Goal: Use online tool/utility

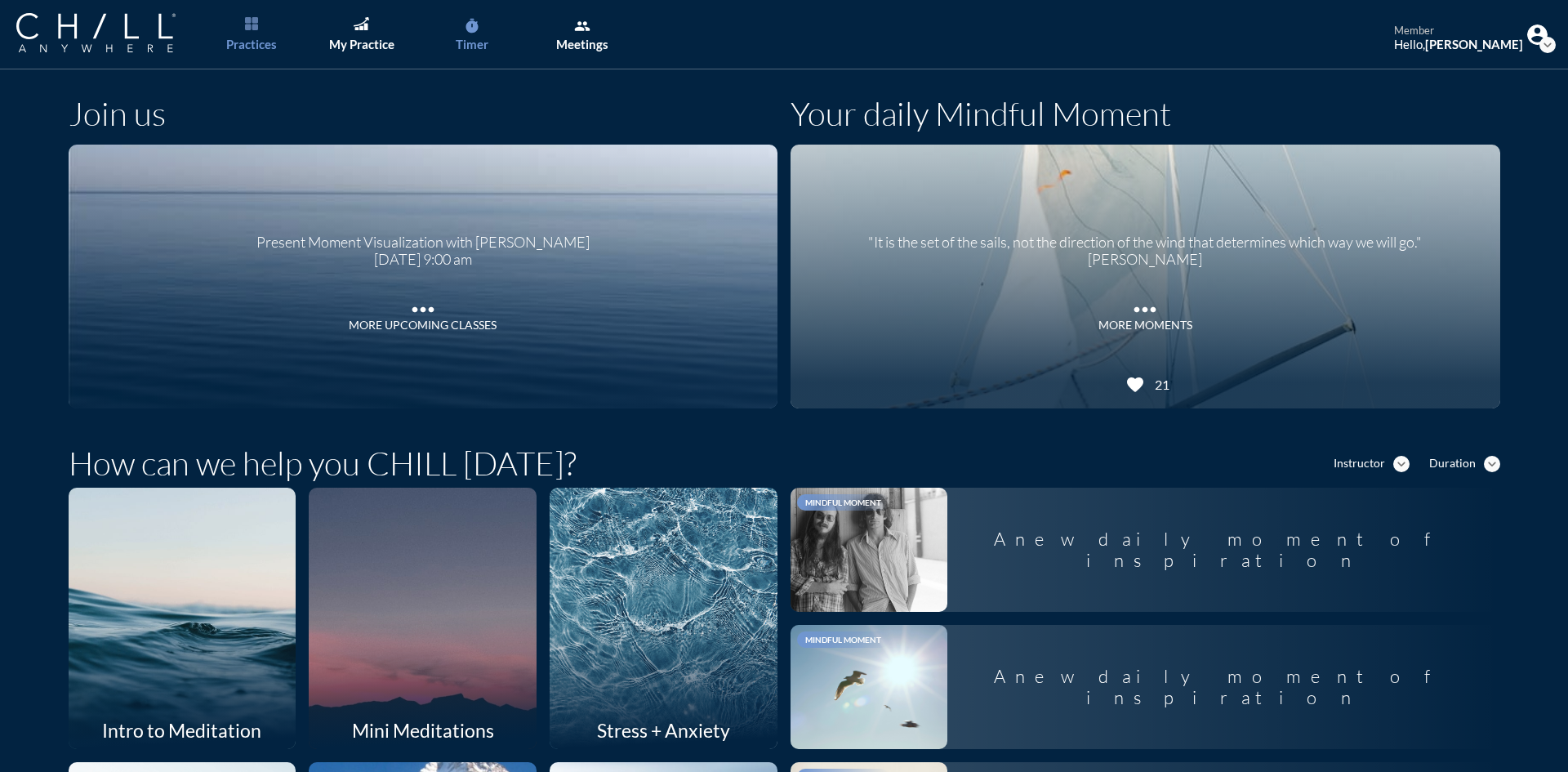
click at [483, 27] on link "timer Timer" at bounding box center [472, 34] width 86 height 70
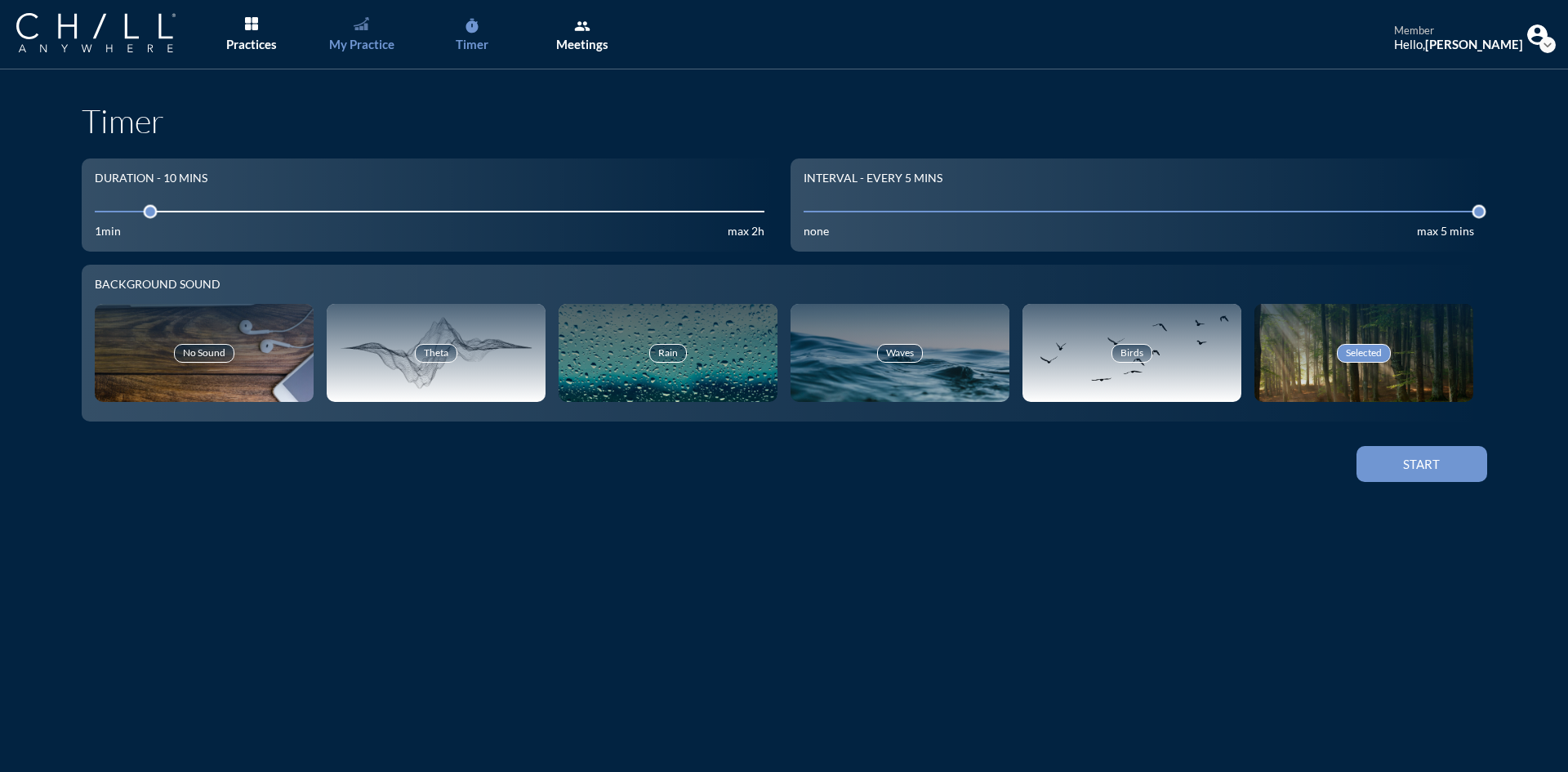
click at [385, 24] on link "My Practice" at bounding box center [361, 34] width 86 height 70
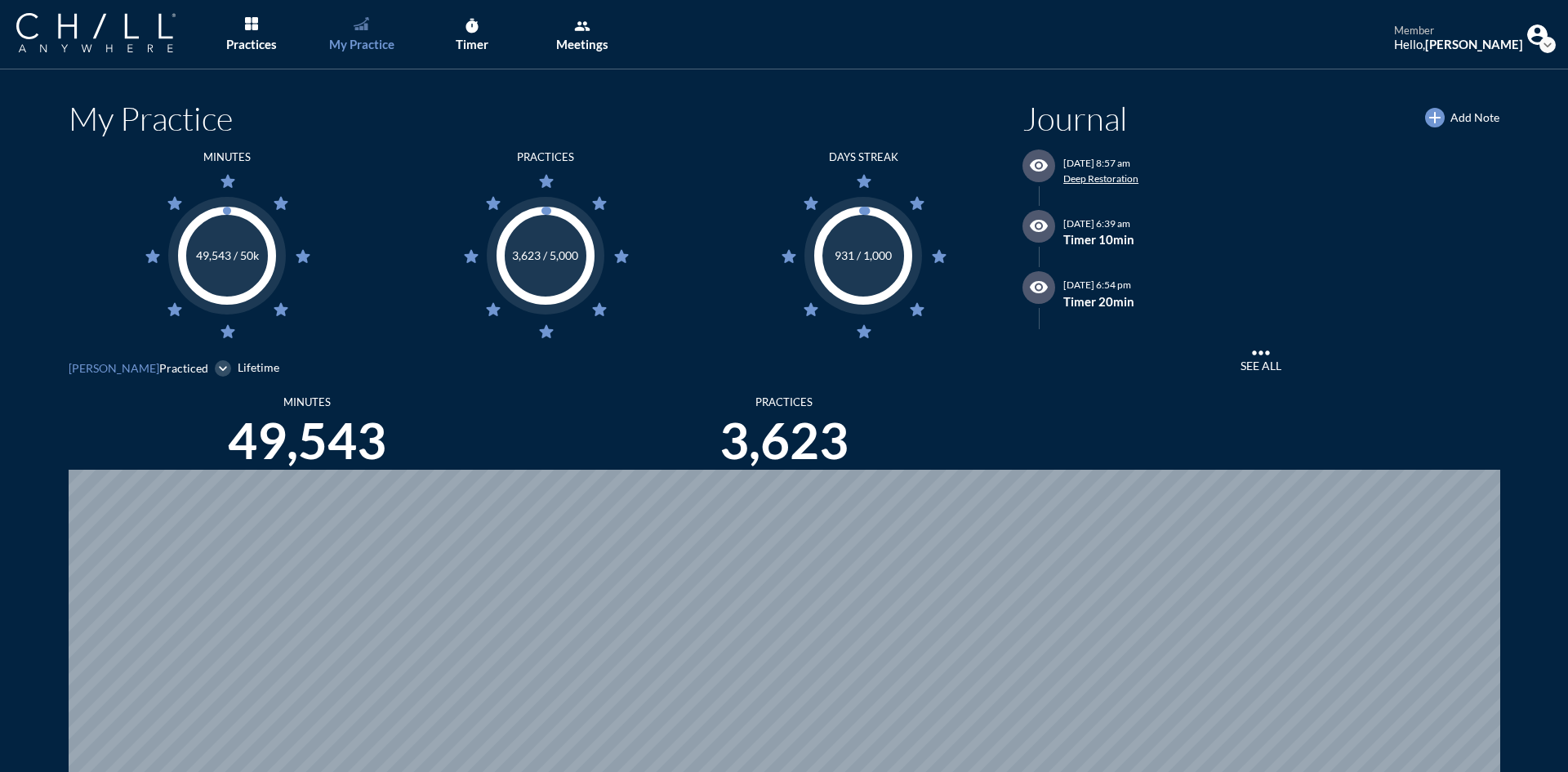
scroll to position [772, 1555]
click at [475, 35] on link "timer Timer" at bounding box center [472, 34] width 86 height 70
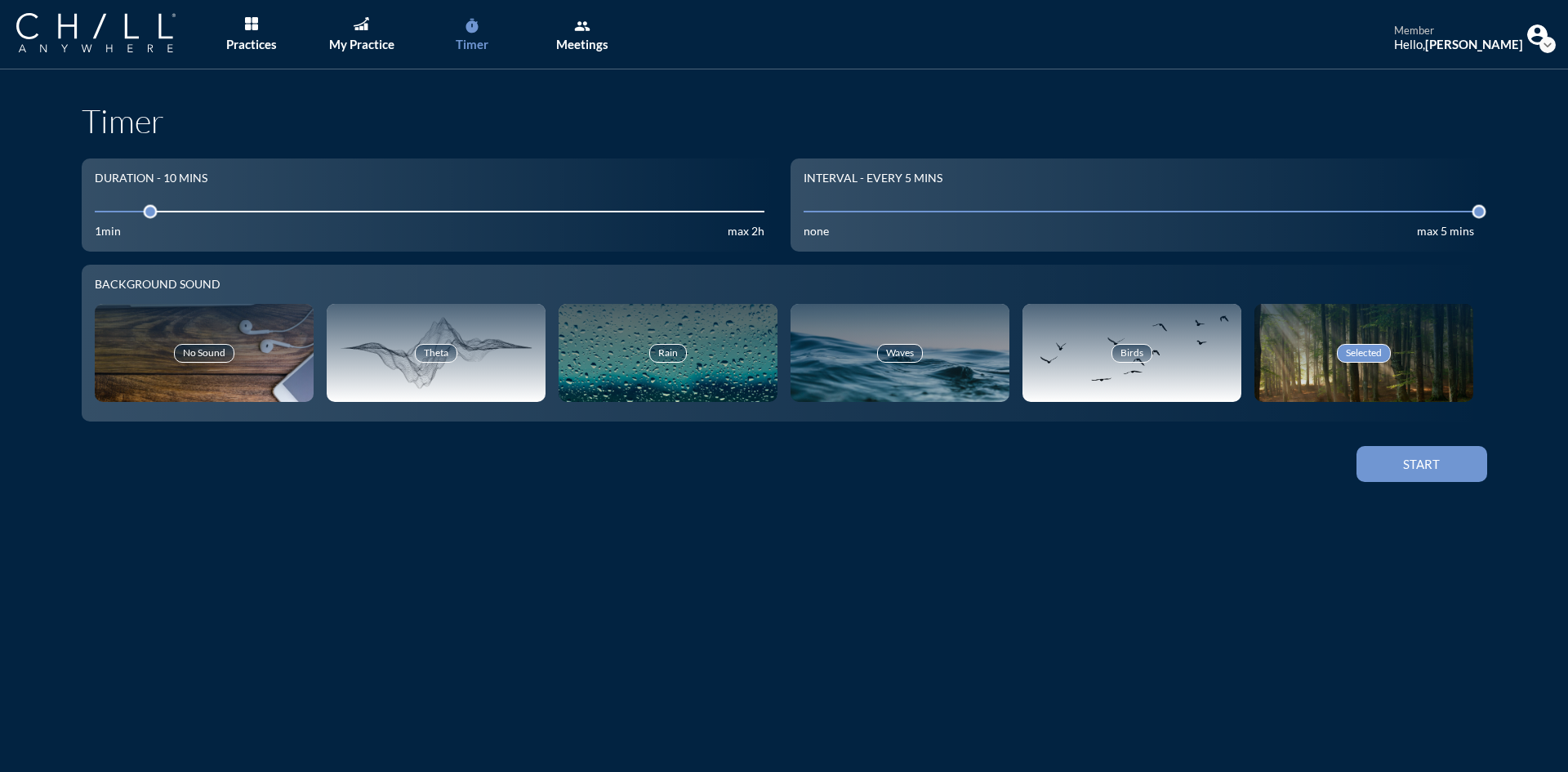
click at [1429, 456] on div "Start" at bounding box center [1421, 464] width 73 height 15
